Goal: Task Accomplishment & Management: Manage account settings

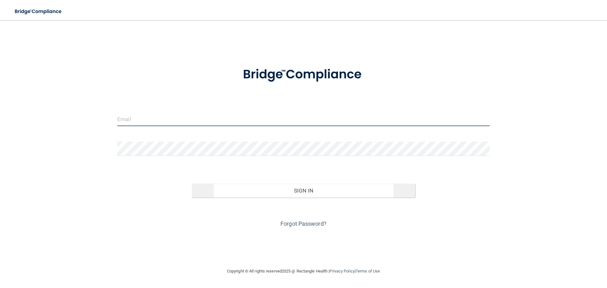
type input "[EMAIL_ADDRESS][DOMAIN_NAME]"
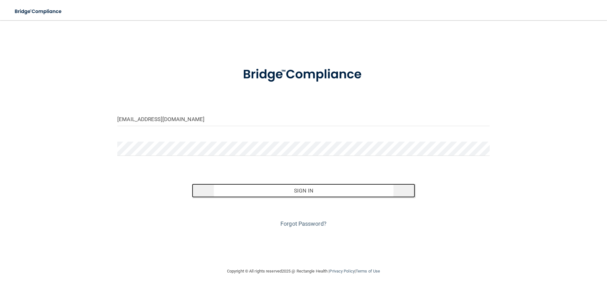
click at [267, 195] on button "Sign In" at bounding box center [304, 191] width 224 height 14
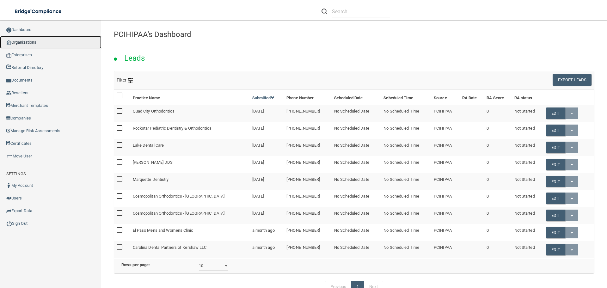
click at [40, 40] on link "Organizations" at bounding box center [50, 42] width 101 height 13
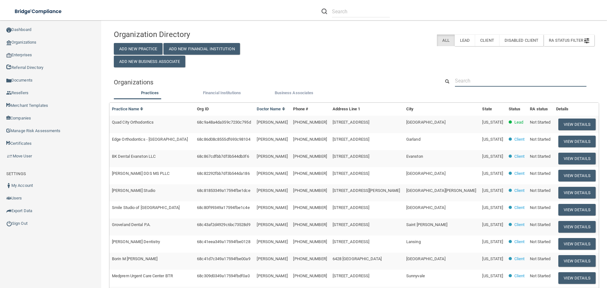
click at [477, 83] on input "text" at bounding box center [521, 81] width 132 height 12
paste input "WellnessOne of Bellevue, PS"
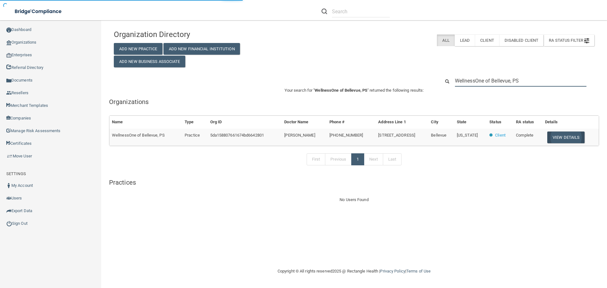
type input "WellnessOne of Bellevue, PS"
click at [569, 141] on button "View Details" at bounding box center [565, 138] width 37 height 12
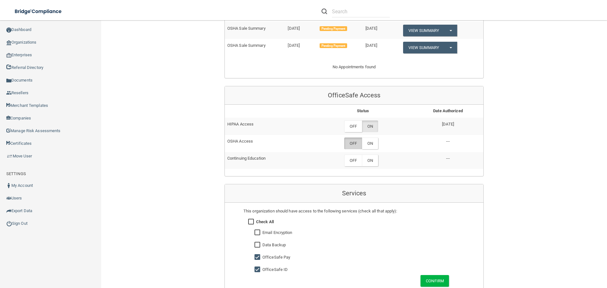
scroll to position [285, 0]
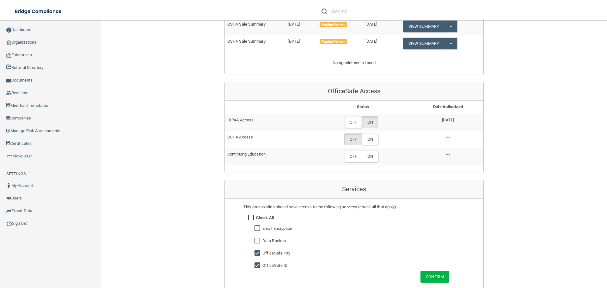
click at [357, 122] on label "OFF" at bounding box center [353, 122] width 18 height 12
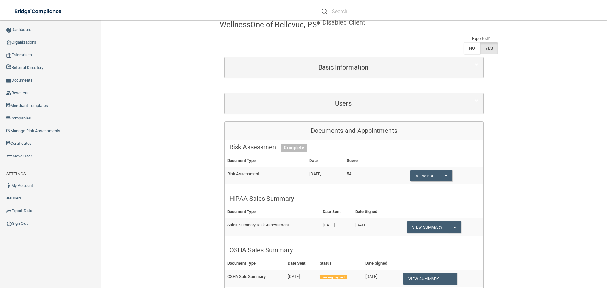
scroll to position [32, 0]
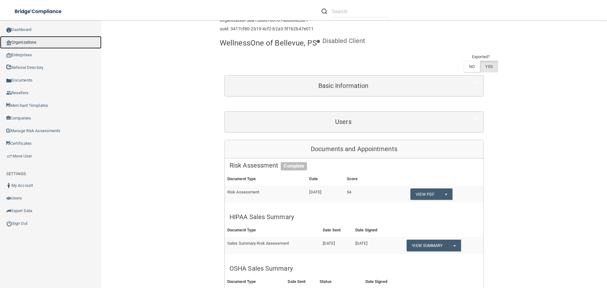
click at [44, 41] on link "Organizations" at bounding box center [50, 42] width 101 height 13
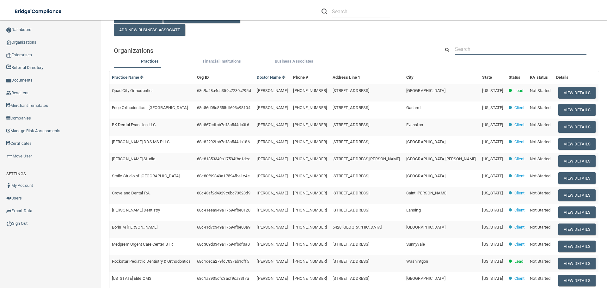
click at [460, 48] on input "text" at bounding box center [521, 49] width 132 height 12
paste input "Hydration Therapy & Weight Loss Center"
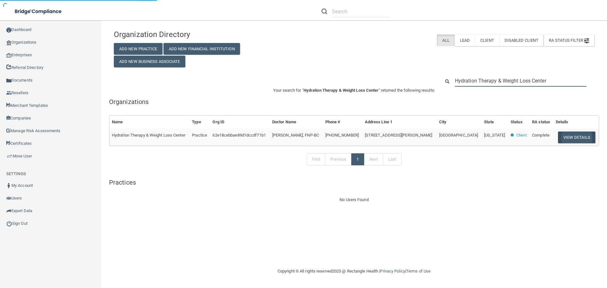
type input "Hydration Therapy & Weight Loss Center"
click at [566, 135] on button "View Details" at bounding box center [576, 138] width 37 height 12
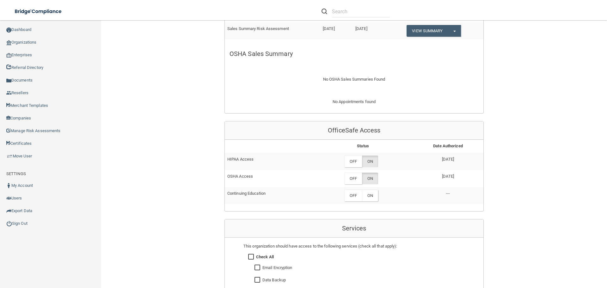
scroll to position [316, 0]
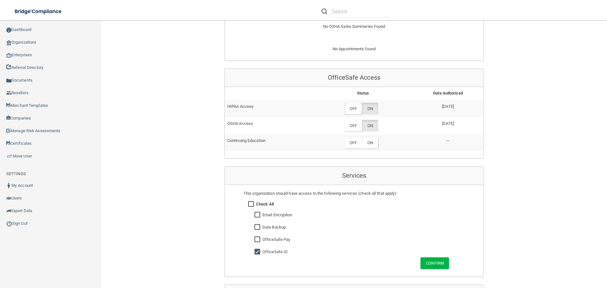
click at [347, 108] on label "OFF" at bounding box center [353, 109] width 18 height 12
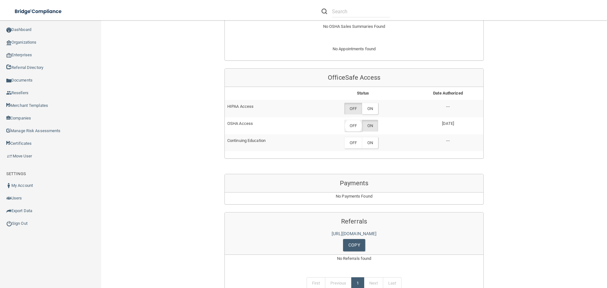
click at [351, 129] on label "OFF" at bounding box center [353, 126] width 18 height 12
click at [521, 45] on div "Back Enterprise » Organization 62e18cebbae89d1dccdf71b1 uuid: 77731ffa-f2f6-45d…" at bounding box center [354, 15] width 481 height 611
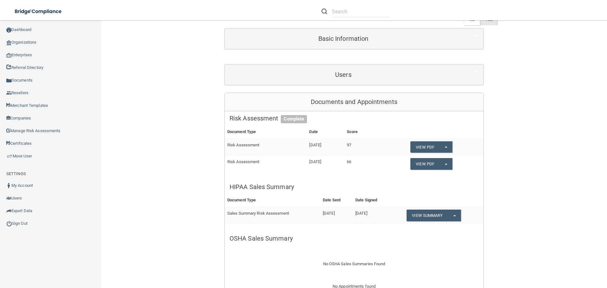
scroll to position [0, 0]
